Goal: Transaction & Acquisition: Purchase product/service

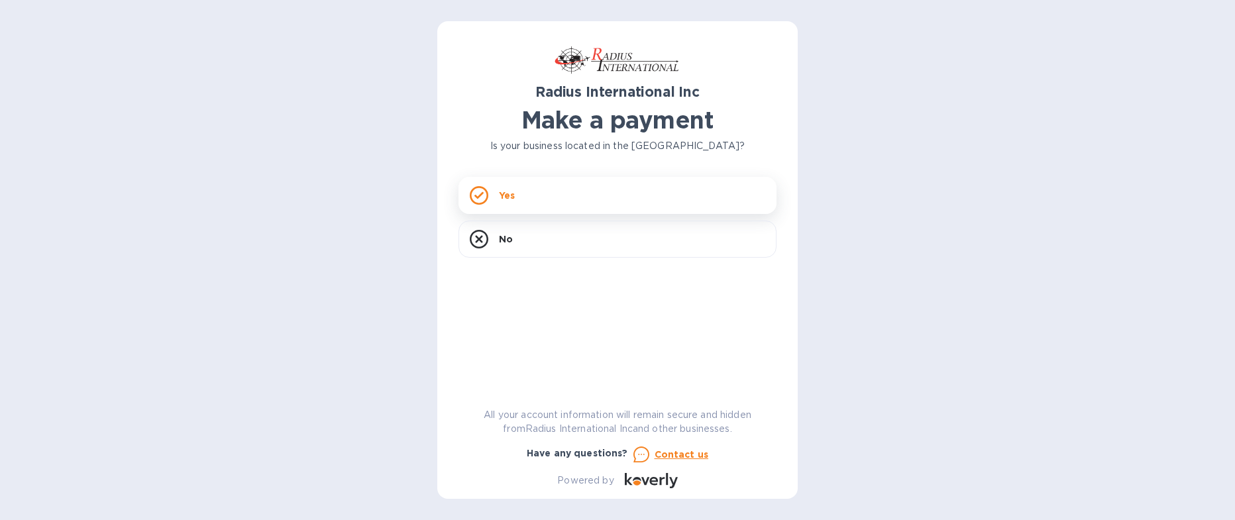
click at [531, 188] on div "Yes" at bounding box center [618, 195] width 318 height 37
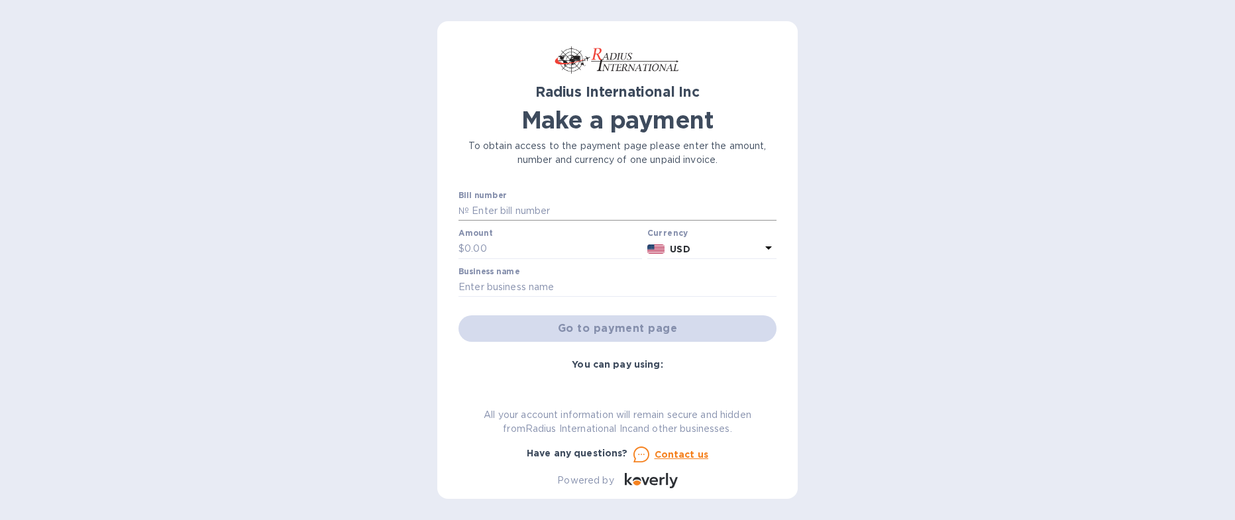
click at [516, 205] on input "text" at bounding box center [623, 211] width 308 height 20
type input "SSI00098383"
type input "41,557.88"
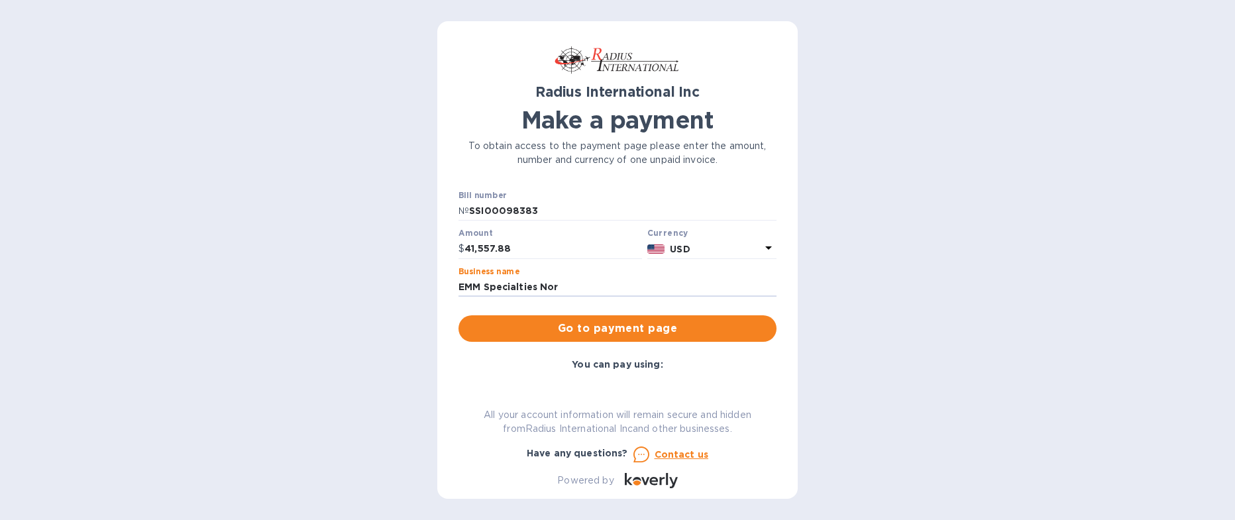
type input "EMM Specialties North America LLC"
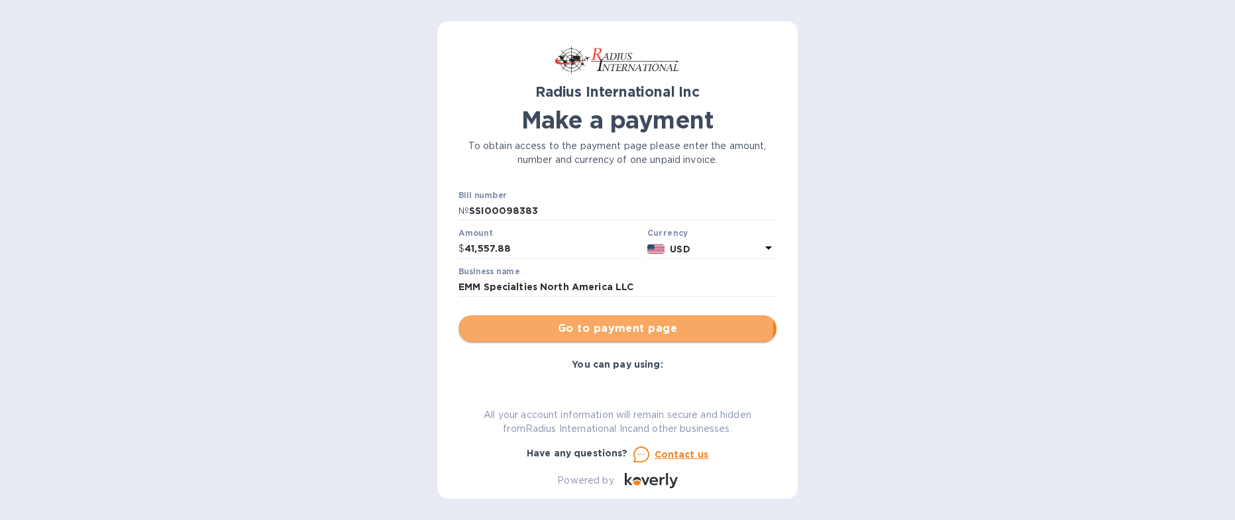
click at [578, 323] on span "Go to payment page" at bounding box center [617, 329] width 297 height 16
